Goal: Information Seeking & Learning: Learn about a topic

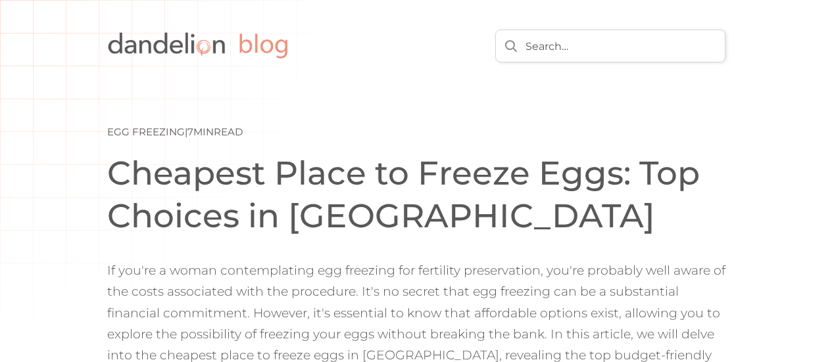
scroll to position [259, 0]
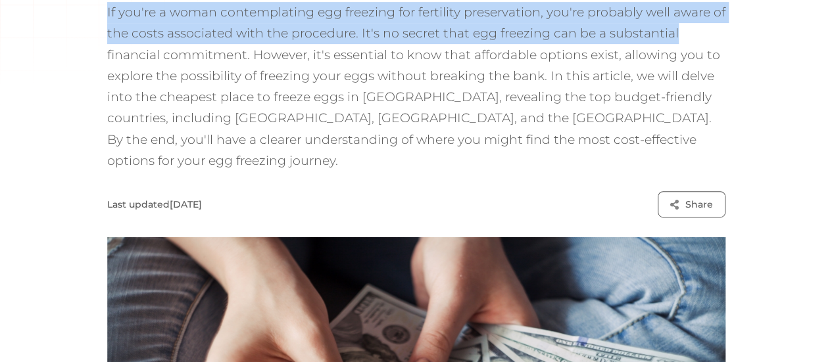
drag, startPoint x: 55, startPoint y: 47, endPoint x: 586, endPoint y: 76, distance: 532.3
click at [586, 76] on p "If you're a woman contemplating egg freezing for fertility preservation, you're…" at bounding box center [416, 87] width 618 height 170
click at [209, 74] on p "If you're a woman contemplating egg freezing for fertility preservation, you're…" at bounding box center [416, 87] width 618 height 170
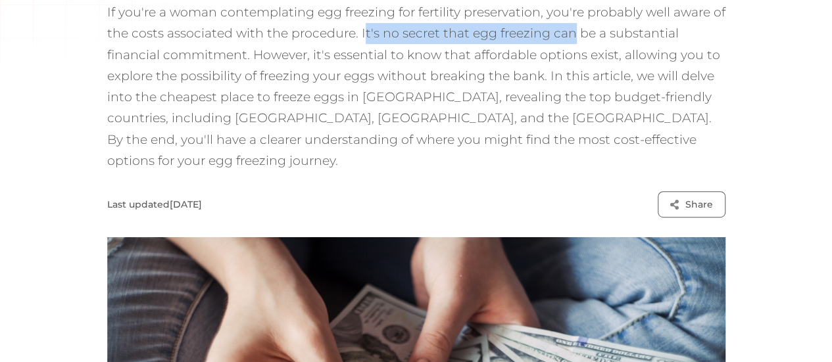
drag, startPoint x: 259, startPoint y: 72, endPoint x: 483, endPoint y: 84, distance: 224.0
click at [483, 84] on p "If you're a woman contemplating egg freezing for fertility preservation, you're…" at bounding box center [416, 87] width 618 height 170
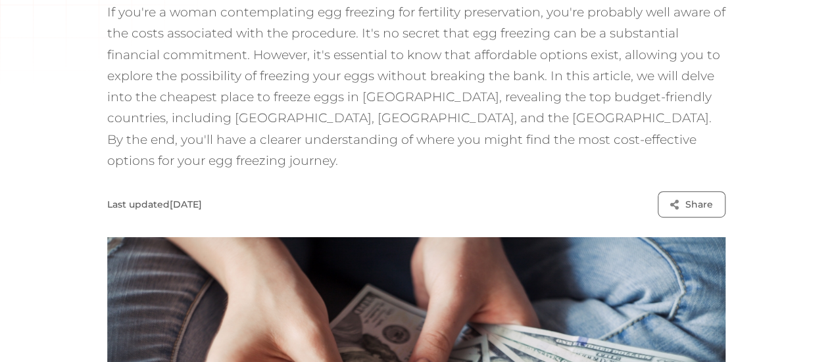
click at [485, 76] on p "If you're a woman contemplating egg freezing for fertility preservation, you're…" at bounding box center [416, 87] width 618 height 170
drag, startPoint x: 257, startPoint y: 68, endPoint x: 322, endPoint y: 73, distance: 65.9
click at [322, 73] on p "If you're a woman contemplating egg freezing for fertility preservation, you're…" at bounding box center [416, 87] width 618 height 170
click at [324, 73] on p "If you're a woman contemplating egg freezing for fertility preservation, you're…" at bounding box center [416, 87] width 618 height 170
drag, startPoint x: 257, startPoint y: 72, endPoint x: 309, endPoint y: 73, distance: 52.0
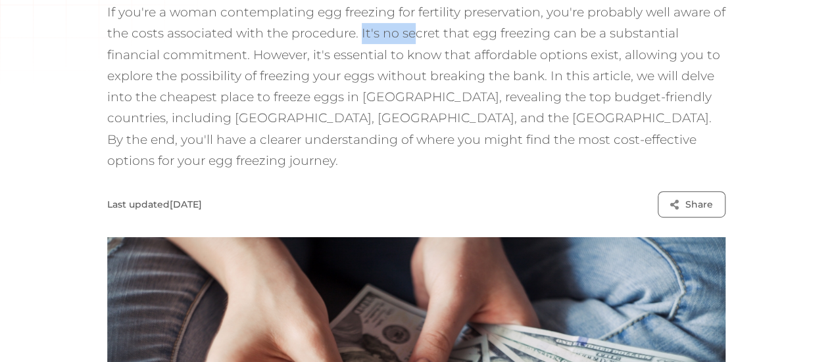
click at [309, 73] on p "If you're a woman contemplating egg freezing for fertility preservation, you're…" at bounding box center [416, 87] width 618 height 170
click at [526, 71] on p "If you're a woman contemplating egg freezing for fertility preservation, you're…" at bounding box center [416, 87] width 618 height 170
click at [107, 97] on p "If you're a woman contemplating egg freezing for fertility preservation, you're…" at bounding box center [416, 87] width 618 height 170
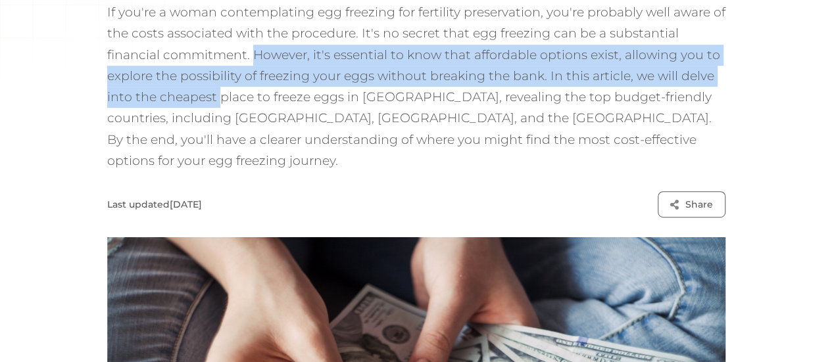
drag, startPoint x: 55, startPoint y: 94, endPoint x: 599, endPoint y: 107, distance: 543.5
click at [599, 107] on p "If you're a woman contemplating egg freezing for fertility preservation, you're…" at bounding box center [416, 87] width 618 height 170
click at [380, 109] on p "If you're a woman contemplating egg freezing for fertility preservation, you're…" at bounding box center [416, 87] width 618 height 170
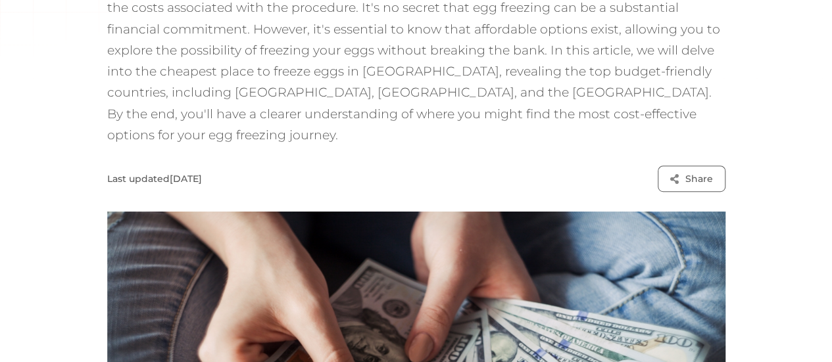
scroll to position [285, 0]
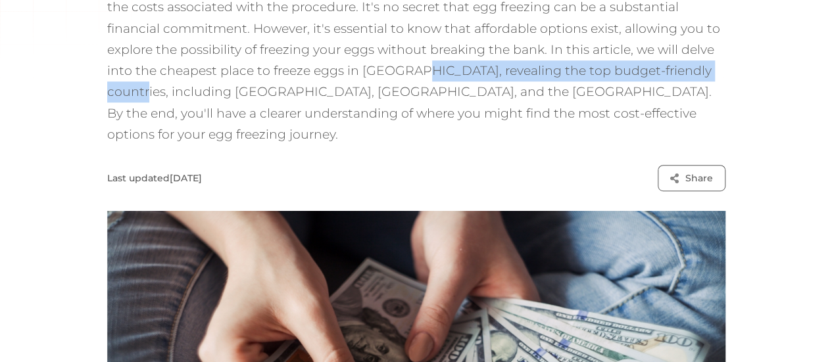
drag, startPoint x: 108, startPoint y: 116, endPoint x: 433, endPoint y: 115, distance: 325.0
click at [433, 115] on p "If you're a woman contemplating egg freezing for fertility preservation, you're…" at bounding box center [416, 61] width 618 height 170
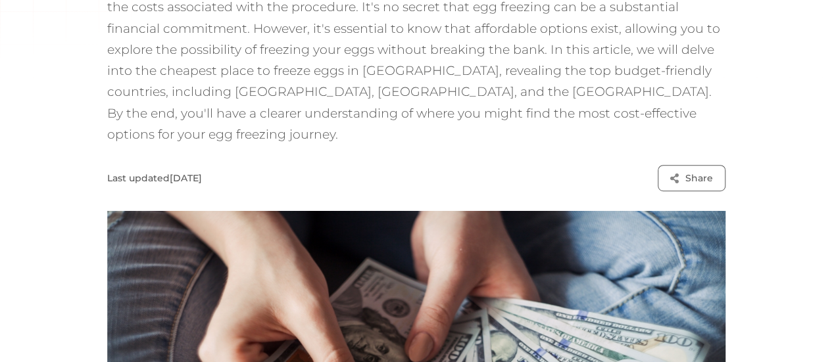
click at [658, 123] on p "If you're a woman contemplating egg freezing for fertility preservation, you're…" at bounding box center [416, 61] width 618 height 170
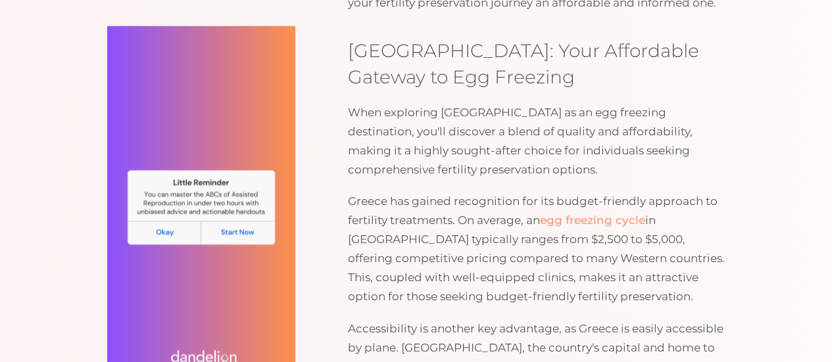
scroll to position [1540, 0]
drag, startPoint x: 337, startPoint y: 251, endPoint x: 392, endPoint y: 261, distance: 55.6
click at [392, 261] on p "Greece has gained recognition for its budget-friendly approach to fertility tre…" at bounding box center [536, 248] width 377 height 114
click at [421, 259] on p "Greece has gained recognition for its budget-friendly approach to fertility tre…" at bounding box center [536, 248] width 377 height 114
click at [459, 255] on p "Greece has gained recognition for its budget-friendly approach to fertility tre…" at bounding box center [536, 248] width 377 height 114
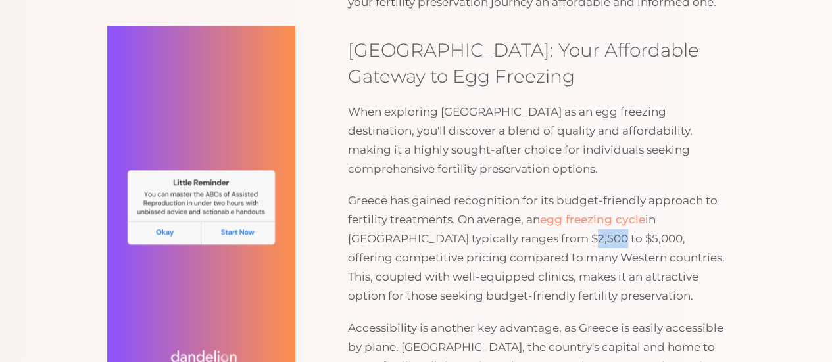
click at [459, 255] on p "Greece has gained recognition for its budget-friendly approach to fertility tre…" at bounding box center [536, 248] width 377 height 114
click at [466, 256] on p "Greece has gained recognition for its budget-friendly approach to fertility tre…" at bounding box center [536, 248] width 377 height 114
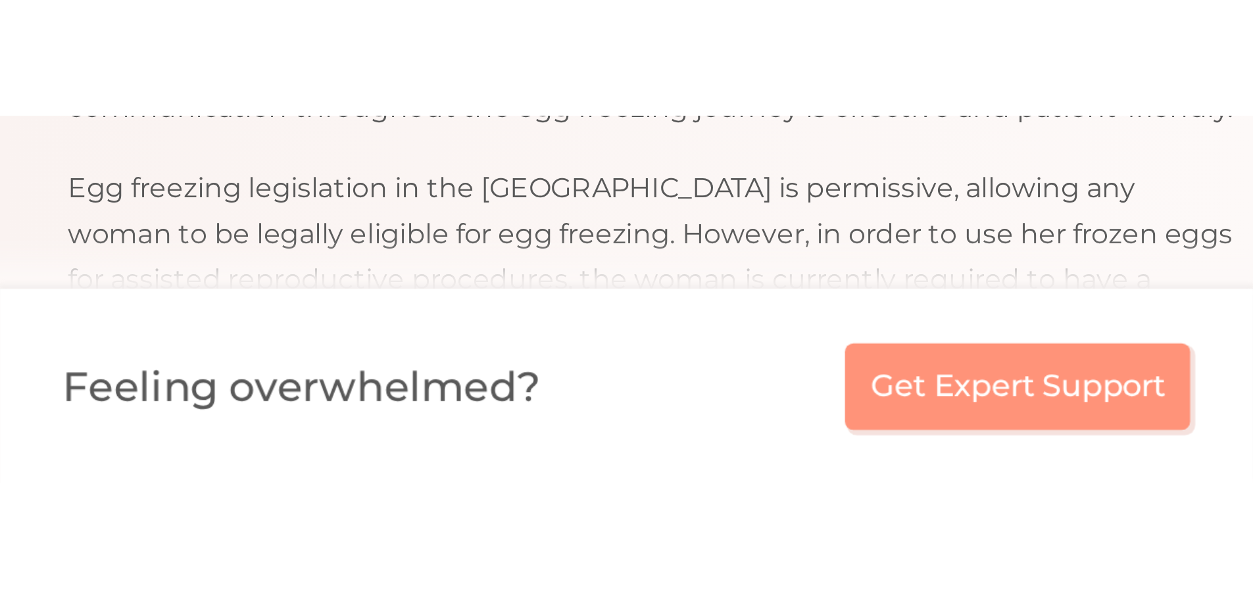
scroll to position [3032, 0]
